Goal: Download file/media

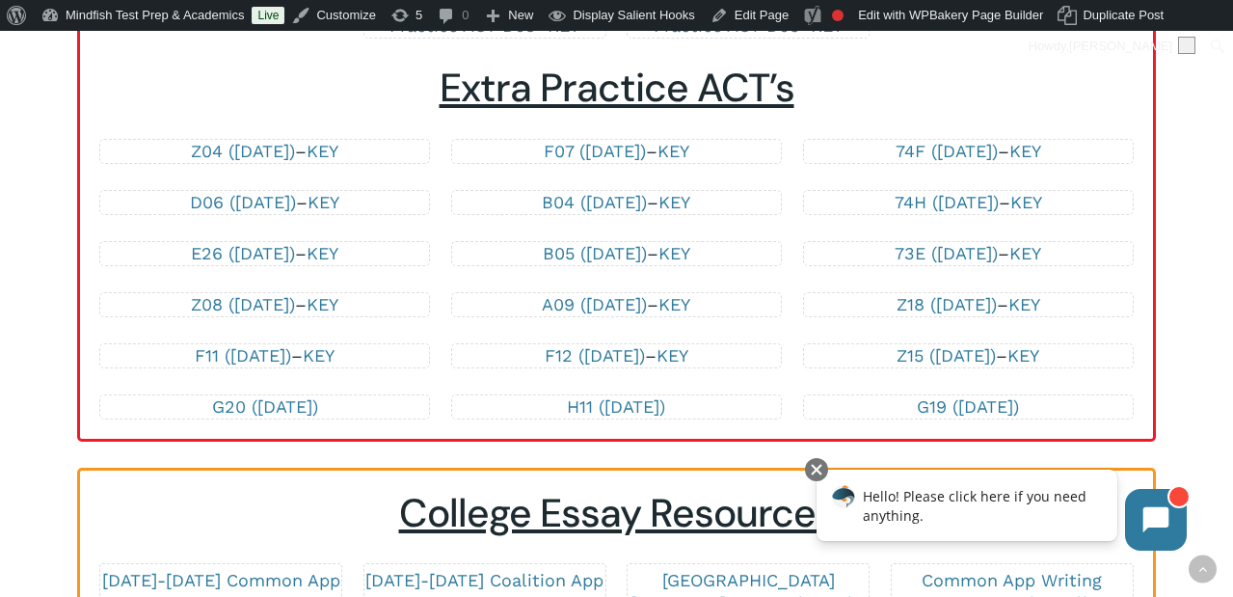
scroll to position [4210, 0]
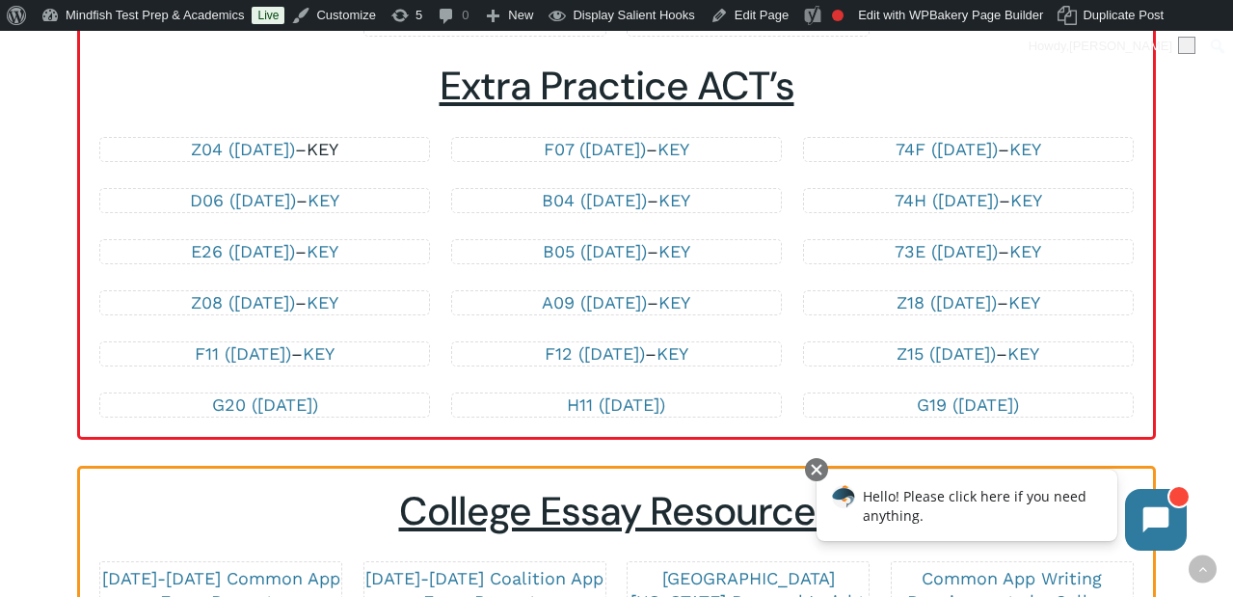
click at [338, 146] on link "KEY" at bounding box center [323, 149] width 32 height 20
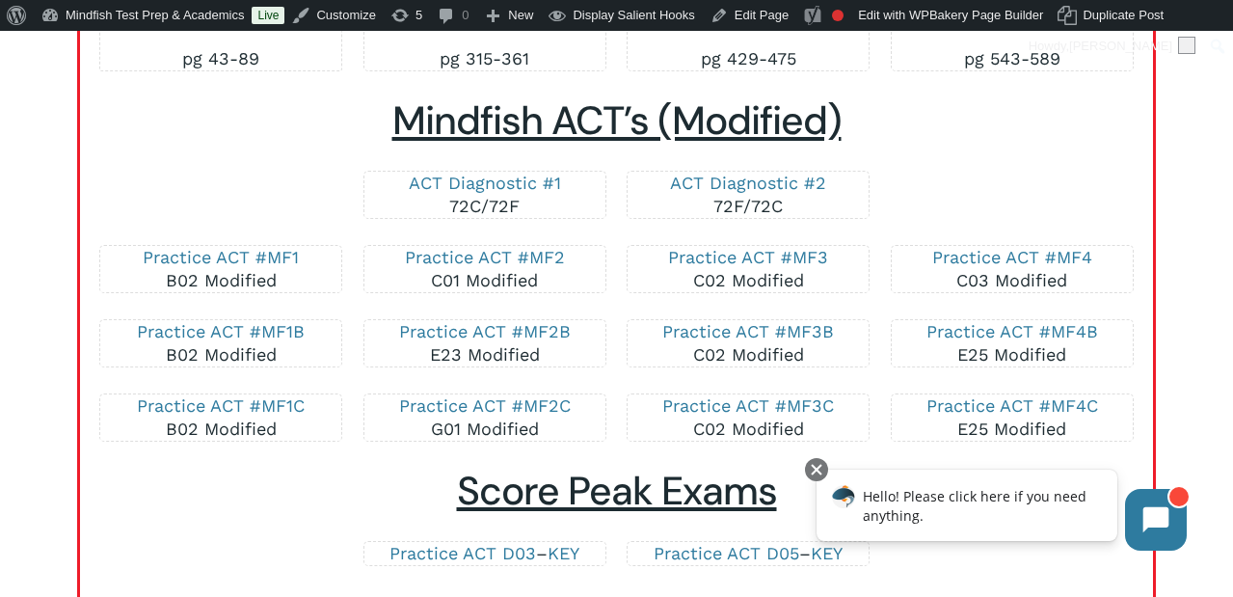
scroll to position [3686, 0]
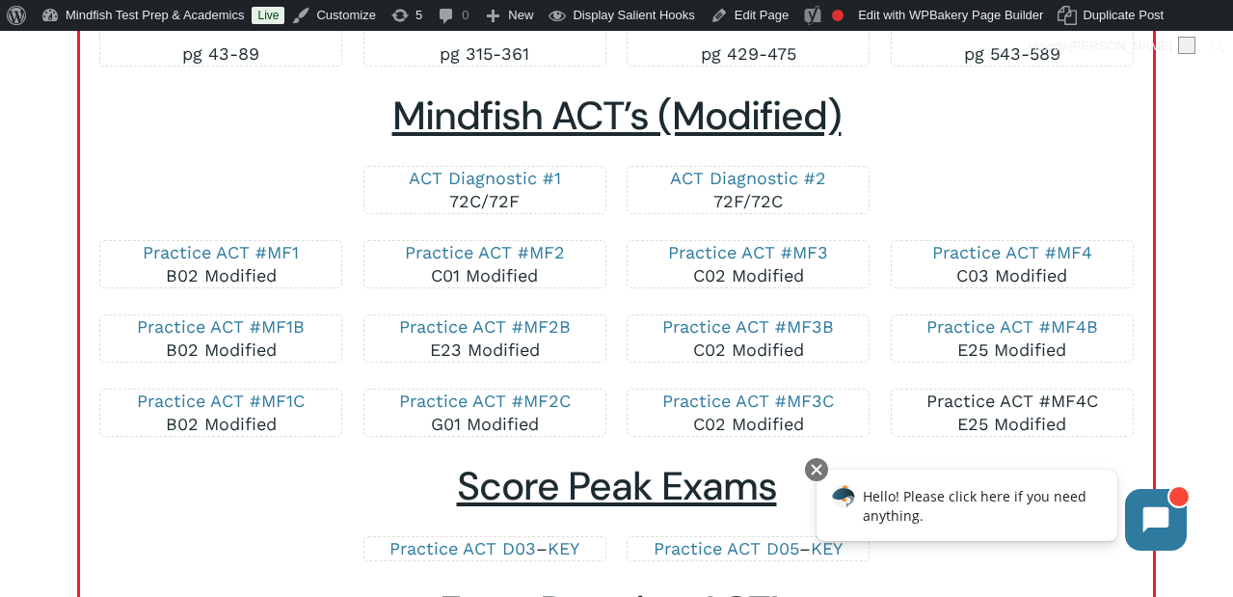
click at [1041, 407] on link "Practice ACT #MF4C" at bounding box center [1012, 400] width 172 height 20
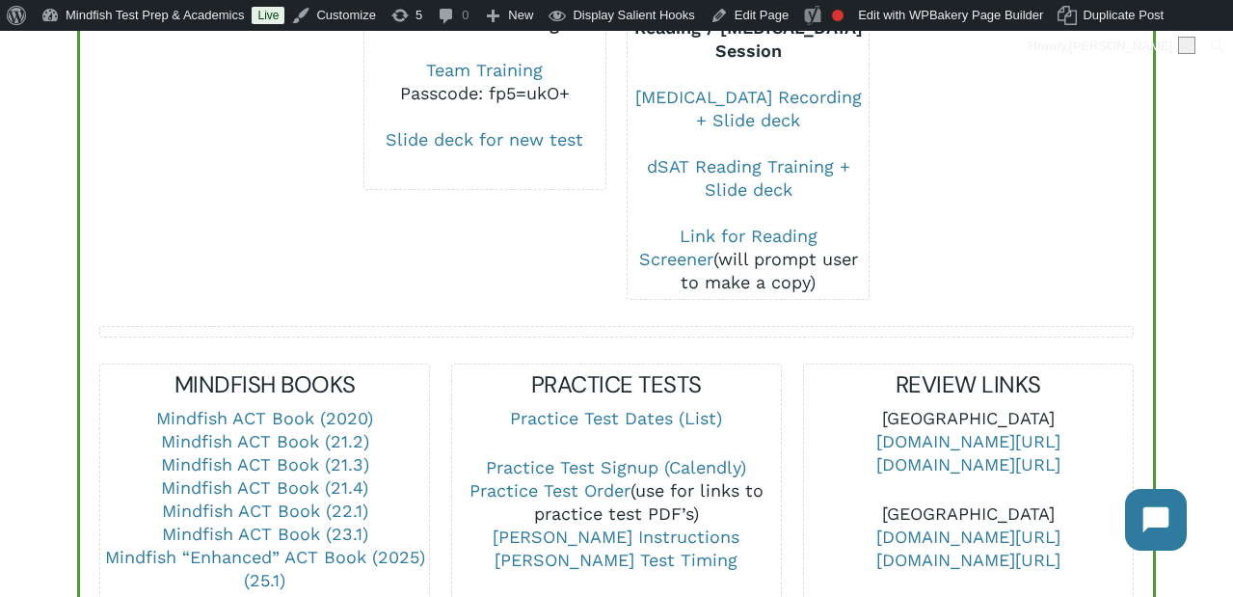
scroll to position [501, 0]
click at [255, 546] on link "Mindfish “Enhanced” ACT Book (2025) (25.1)" at bounding box center [265, 567] width 320 height 43
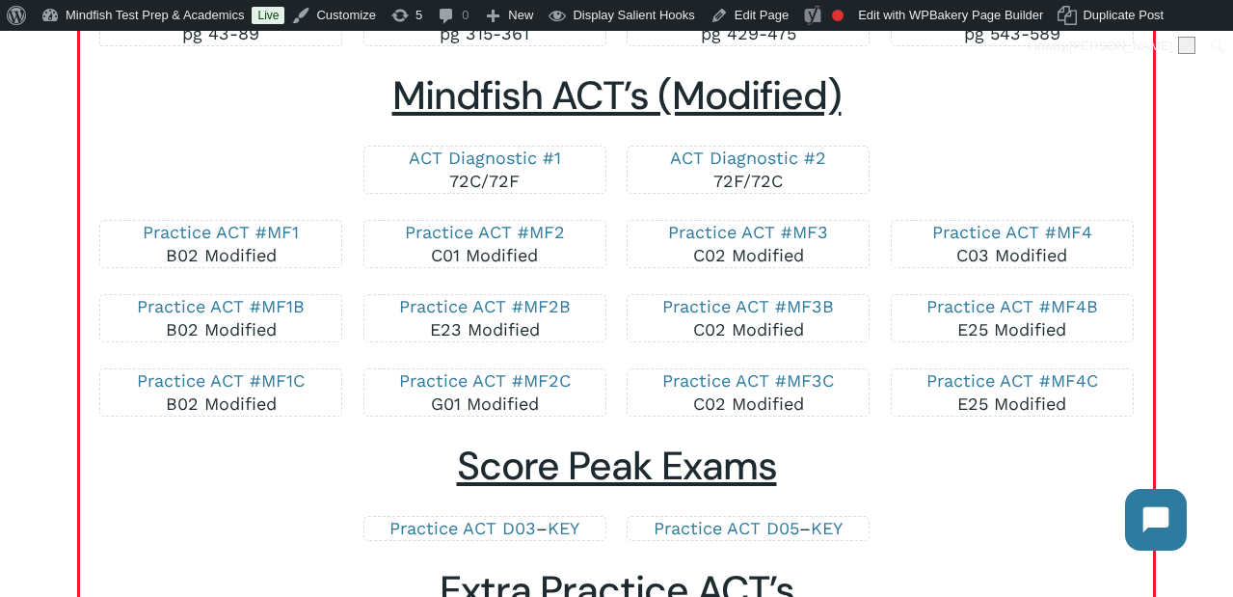
scroll to position [3710, 0]
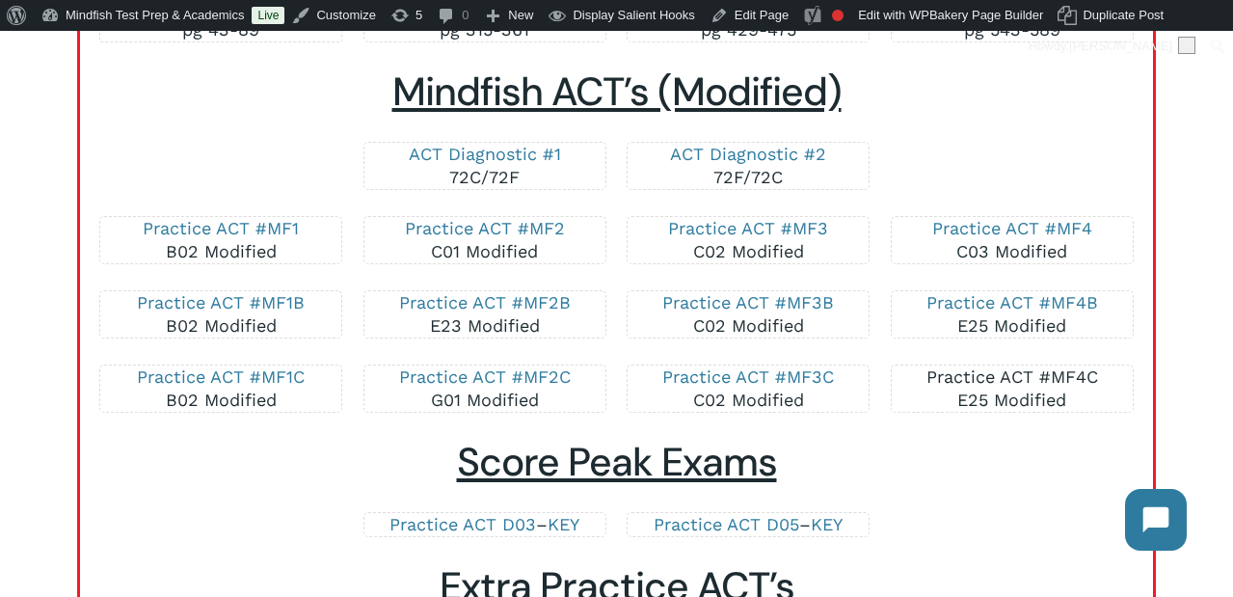
click at [1078, 372] on link "Practice ACT #MF4C" at bounding box center [1012, 376] width 172 height 20
